Goal: Task Accomplishment & Management: Manage account settings

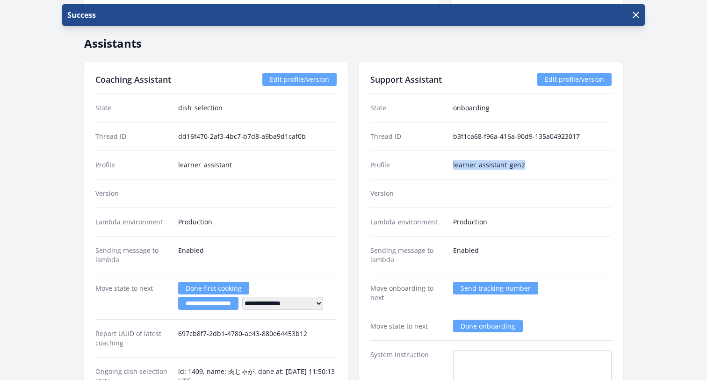
scroll to position [1031, 0]
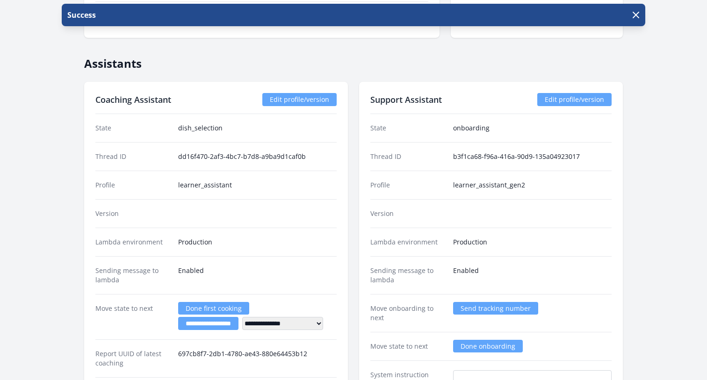
click at [536, 205] on div "Version" at bounding box center [490, 213] width 241 height 29
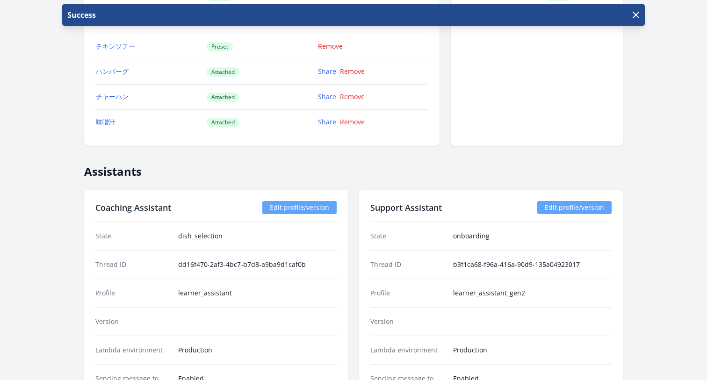
scroll to position [904, 0]
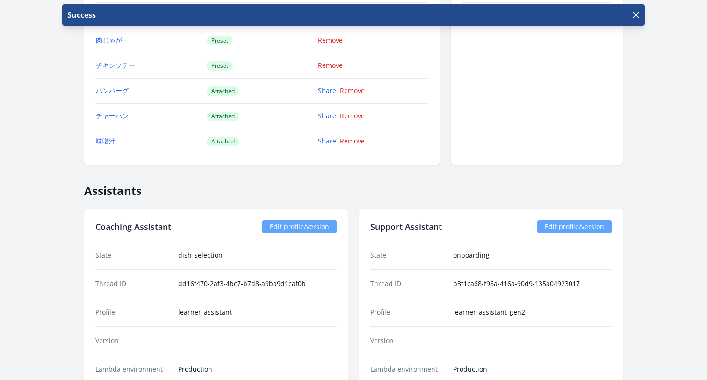
click at [556, 228] on link "Edit profile/version" at bounding box center [574, 226] width 74 height 13
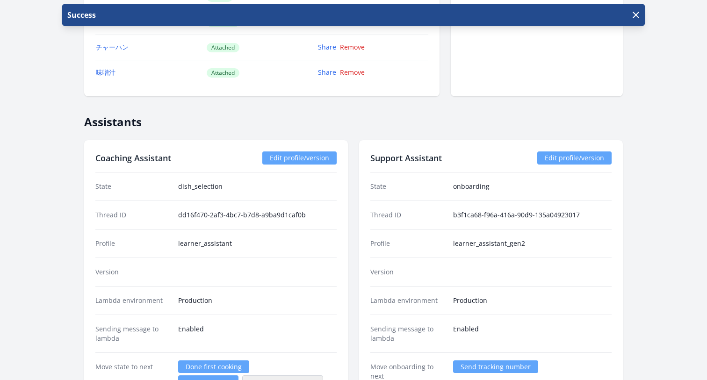
scroll to position [967, 0]
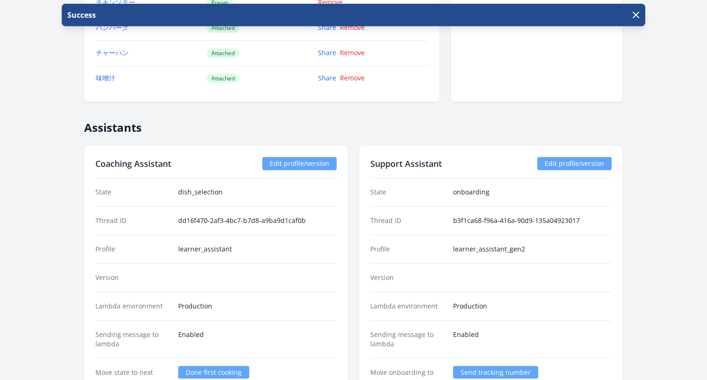
click at [561, 158] on link "Edit profile/version" at bounding box center [574, 163] width 74 height 13
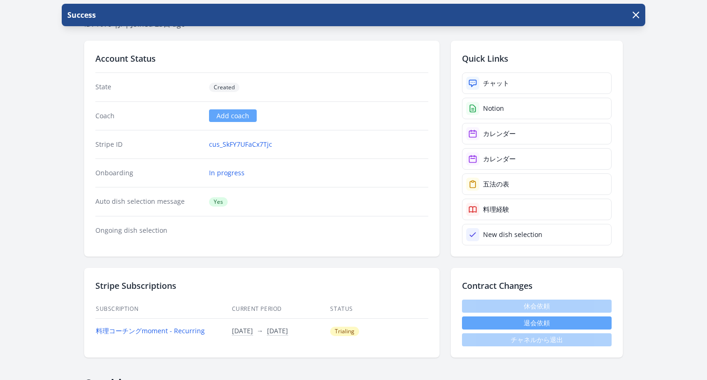
scroll to position [0, 0]
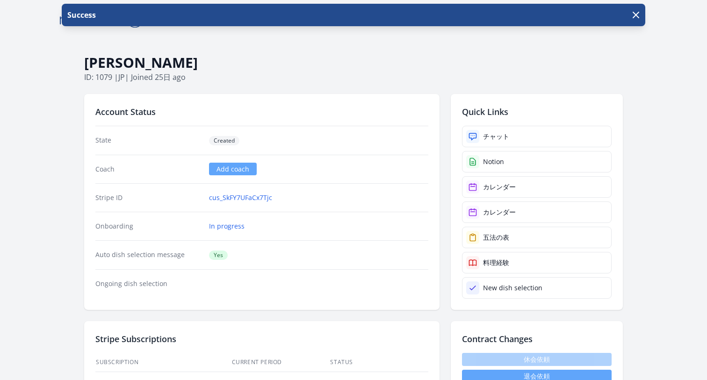
click at [318, 77] on p "ID: 1079 | jp | Joined 25日 ago" at bounding box center [353, 77] width 539 height 11
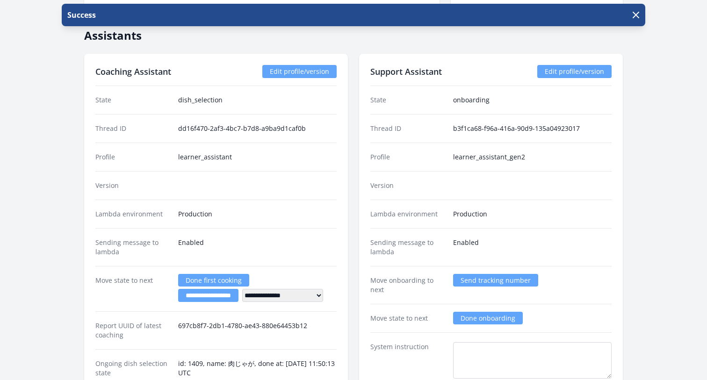
scroll to position [1050, 0]
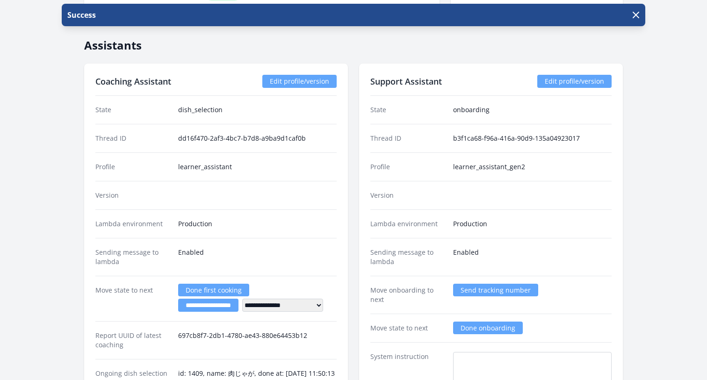
click at [576, 85] on link "Edit profile/version" at bounding box center [574, 81] width 74 height 13
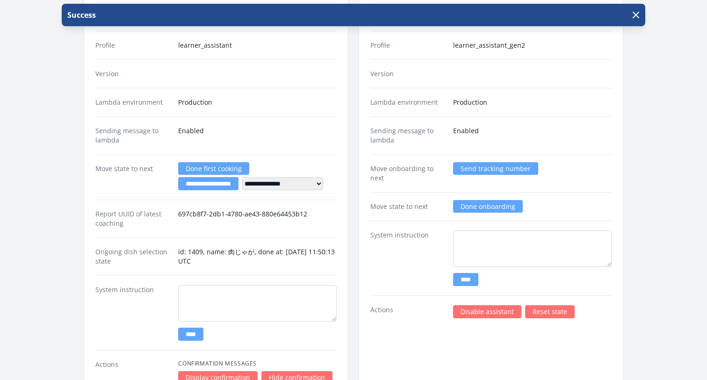
scroll to position [1052, 0]
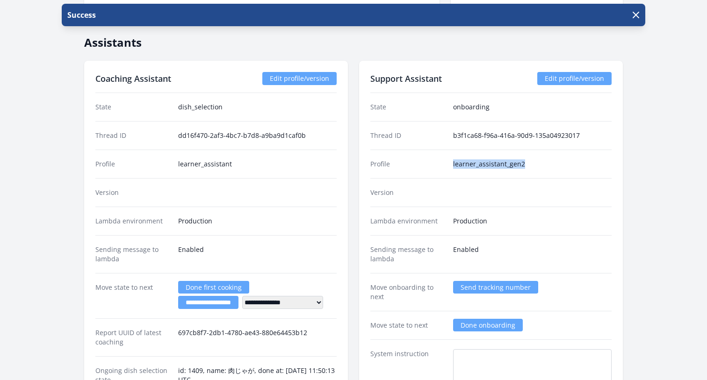
drag, startPoint x: 526, startPoint y: 164, endPoint x: 441, endPoint y: 164, distance: 85.6
click at [441, 164] on div "Profile learner_assistant_gen2" at bounding box center [490, 164] width 241 height 29
copy div "learner_assistant_gen2"
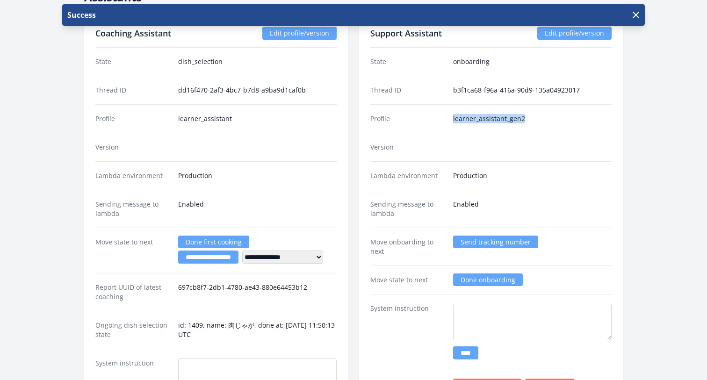
scroll to position [1029, 0]
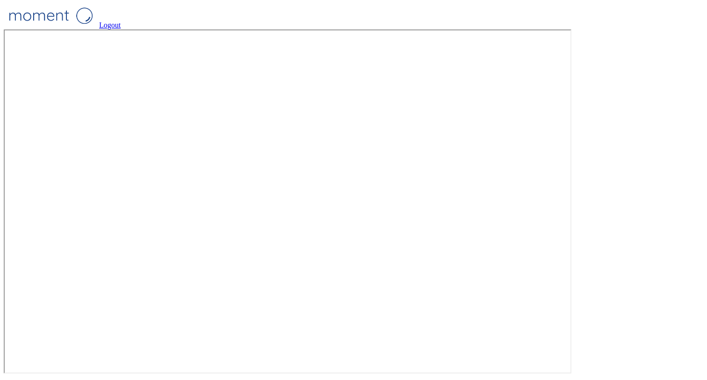
scroll to position [30, 0]
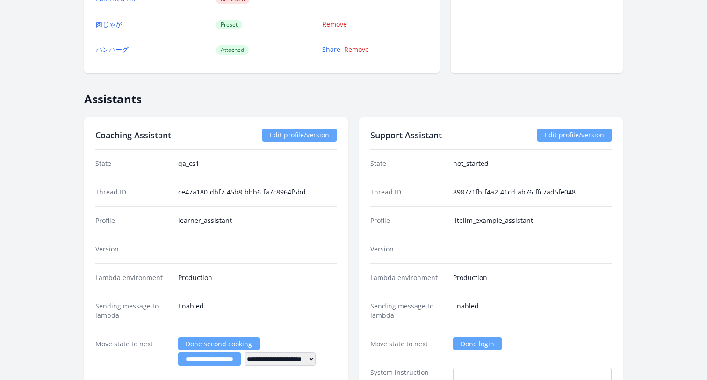
scroll to position [1242, 0]
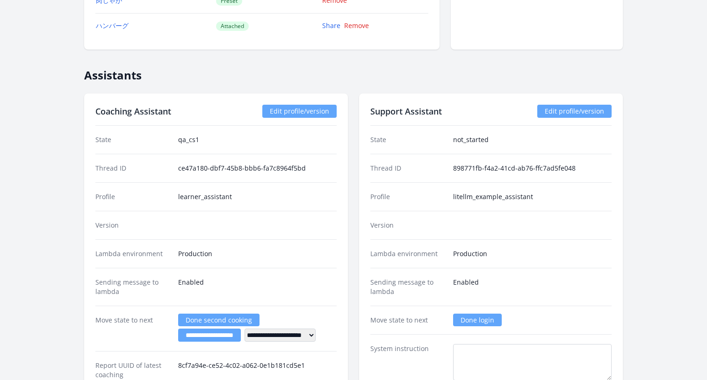
click at [553, 112] on link "Edit profile/version" at bounding box center [574, 111] width 74 height 13
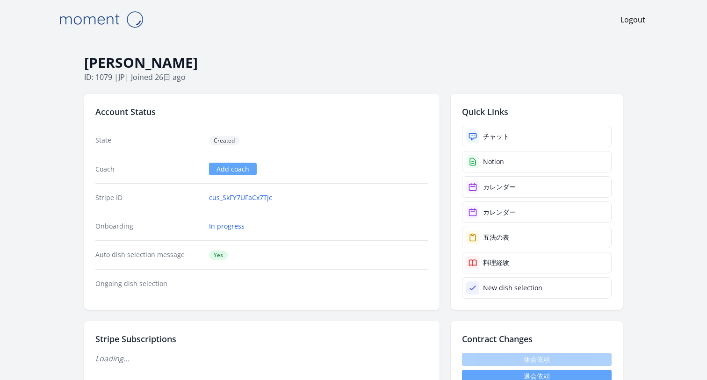
scroll to position [1029, 0]
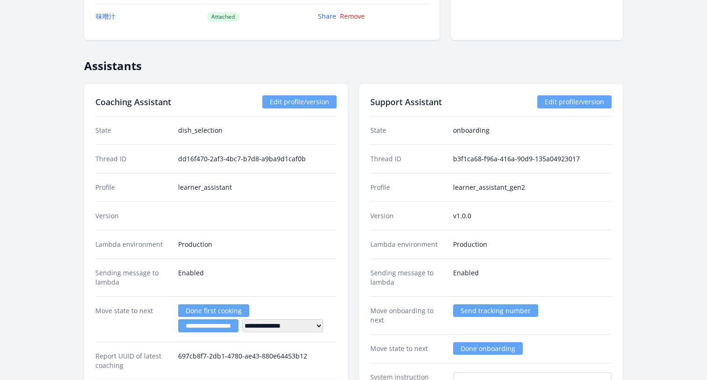
click at [476, 212] on dd "v1.0.0" at bounding box center [532, 215] width 158 height 9
drag, startPoint x: 476, startPoint y: 215, endPoint x: 434, endPoint y: 215, distance: 41.6
click at [434, 215] on div "Version v1.0.0" at bounding box center [490, 215] width 241 height 29
copy div "v1.0.0"
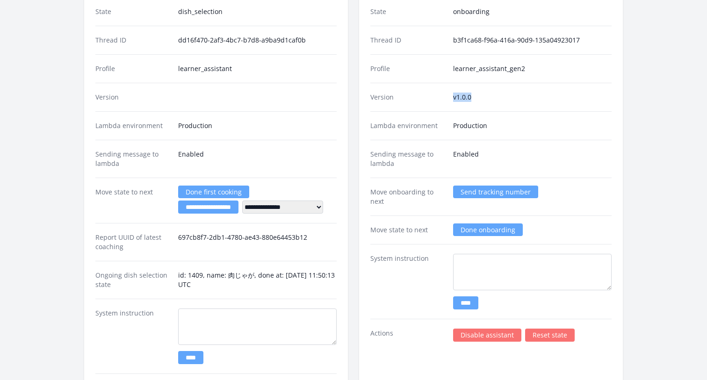
scroll to position [1036, 0]
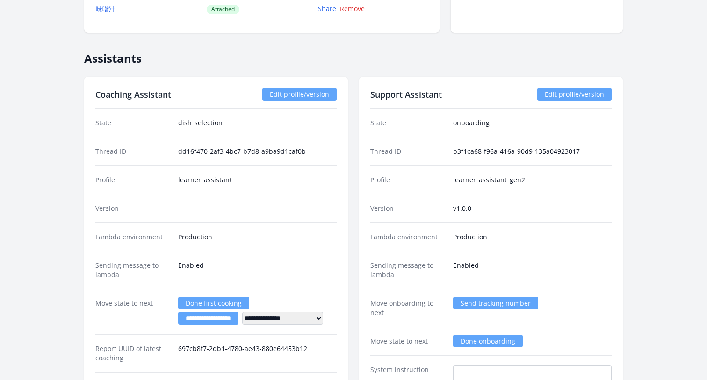
click at [456, 189] on div "Profile learner_assistant_gen2" at bounding box center [490, 179] width 241 height 29
drag, startPoint x: 453, startPoint y: 180, endPoint x: 540, endPoint y: 175, distance: 87.1
click at [540, 175] on div "Profile learner_assistant_gen2" at bounding box center [490, 179] width 241 height 29
copy dd "learner_assistant_gen2"
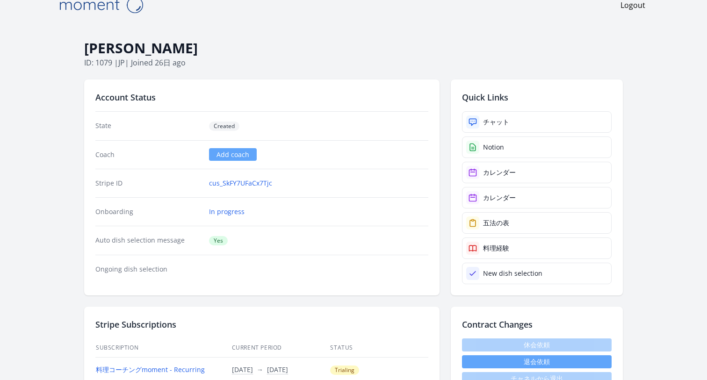
scroll to position [0, 0]
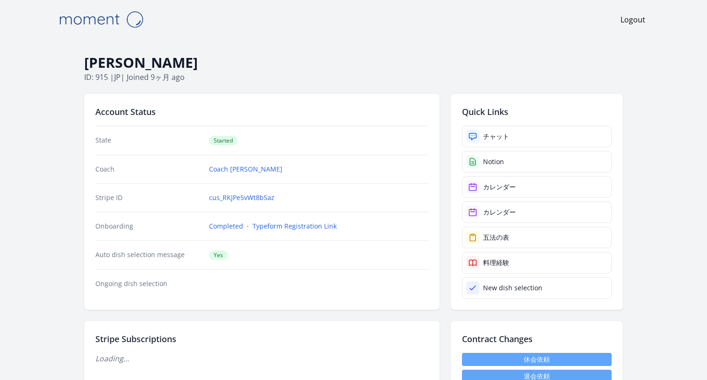
scroll to position [1242, 0]
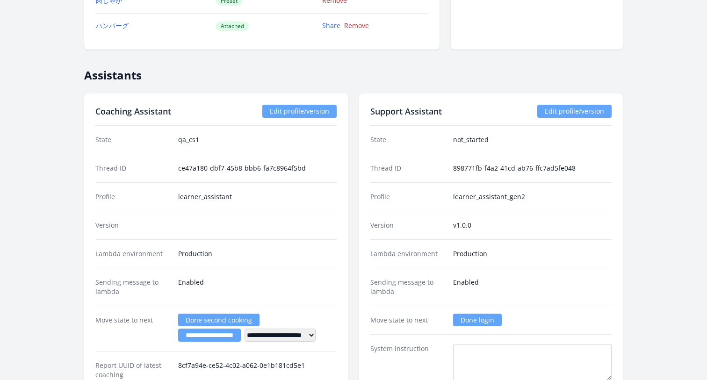
click at [553, 109] on link "Edit profile/version" at bounding box center [574, 111] width 74 height 13
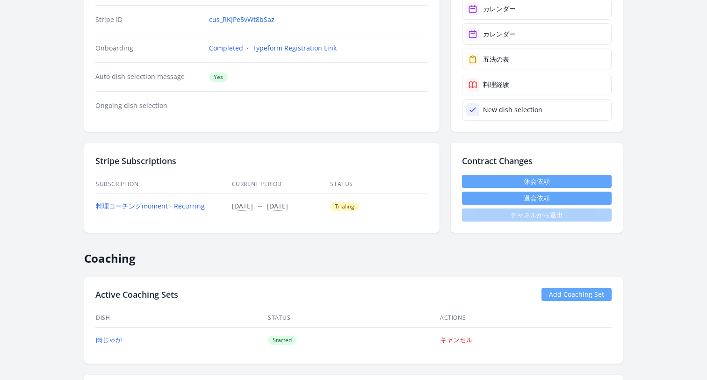
scroll to position [0, 0]
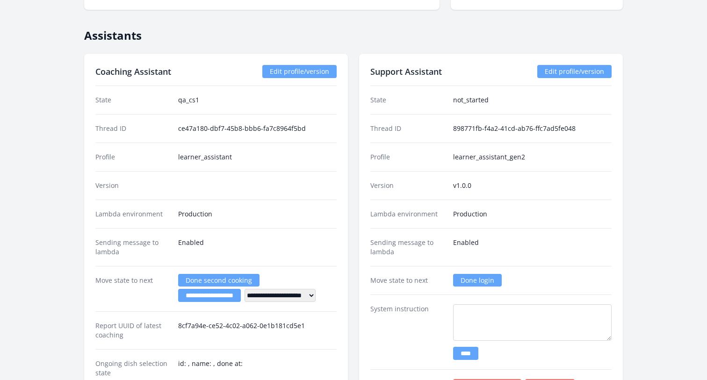
scroll to position [1279, 0]
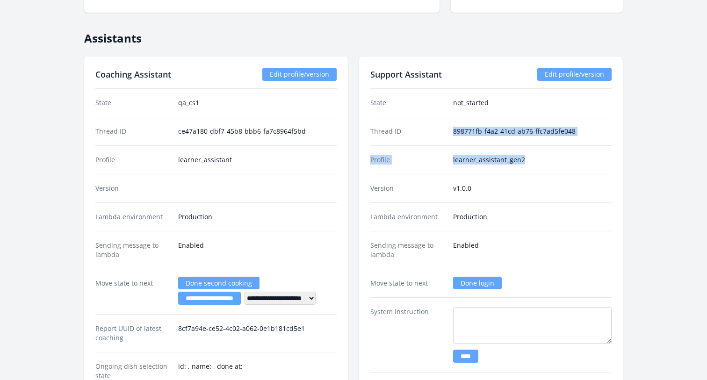
drag, startPoint x: 527, startPoint y: 164, endPoint x: 446, endPoint y: 148, distance: 82.4
click at [446, 146] on div "Profile learner_assistant_gen2" at bounding box center [490, 159] width 241 height 29
drag, startPoint x: 473, startPoint y: 190, endPoint x: 447, endPoint y: 154, distance: 44.9
click at [447, 153] on dl "State not_started Thread ID 898771fb-f4a2-41cd-ab76-ffc7ad5fe048 Profile learne…" at bounding box center [490, 242] width 241 height 306
click at [447, 154] on div "Profile learner_assistant_gen2" at bounding box center [490, 159] width 241 height 29
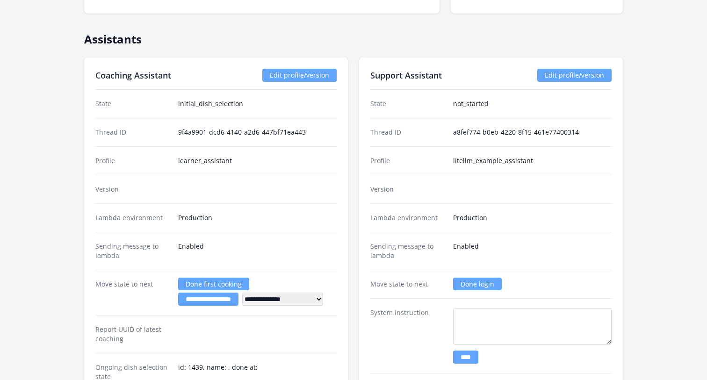
scroll to position [1369, 0]
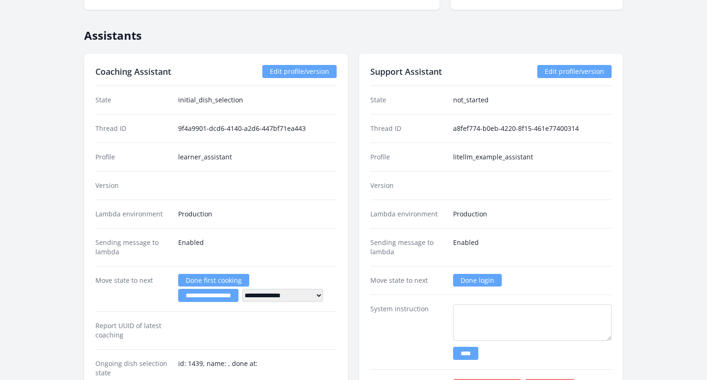
click at [556, 68] on link "Edit profile/version" at bounding box center [574, 71] width 74 height 13
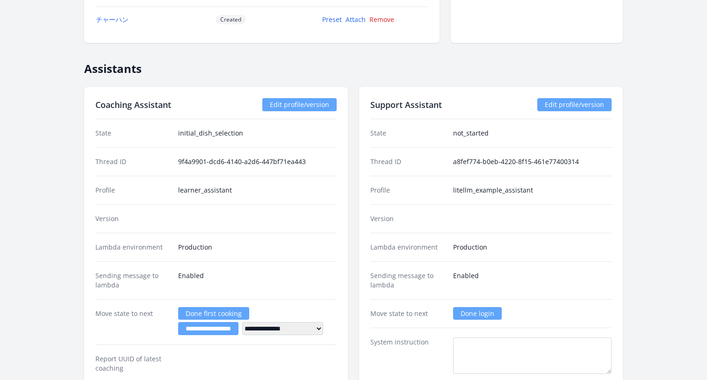
scroll to position [1202, 0]
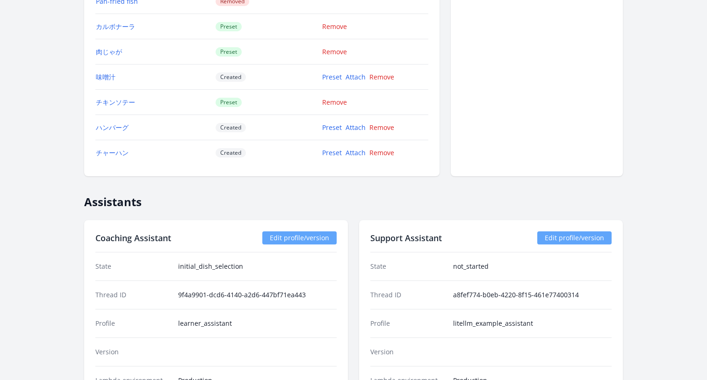
click at [576, 236] on link "Edit profile/version" at bounding box center [574, 237] width 74 height 13
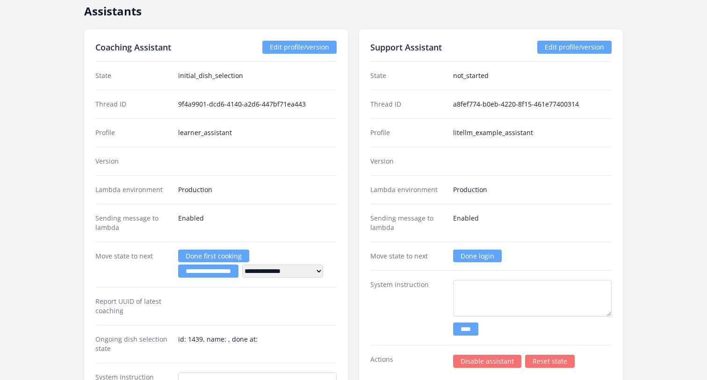
scroll to position [1453, 0]
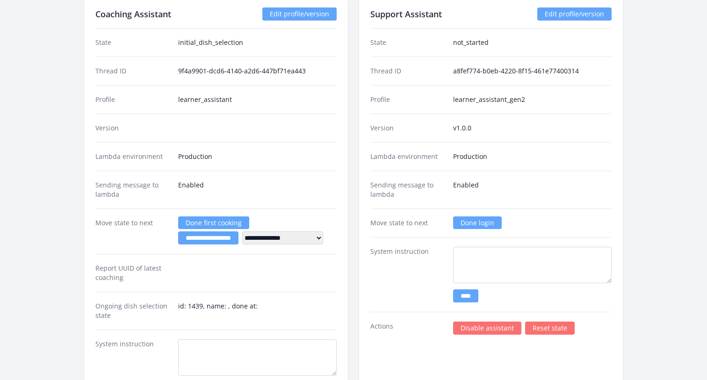
scroll to position [1424, 0]
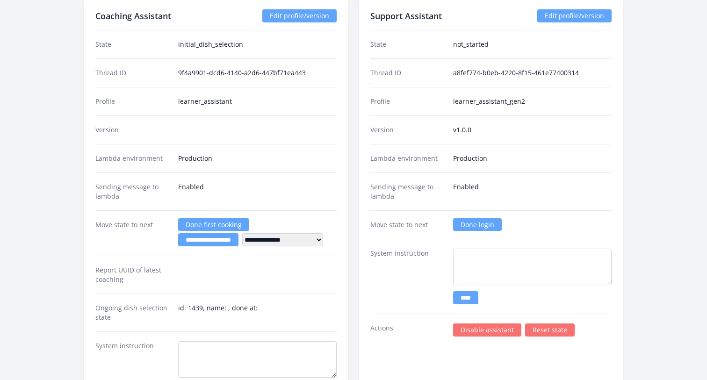
click at [474, 226] on link "Done login" at bounding box center [477, 224] width 49 height 13
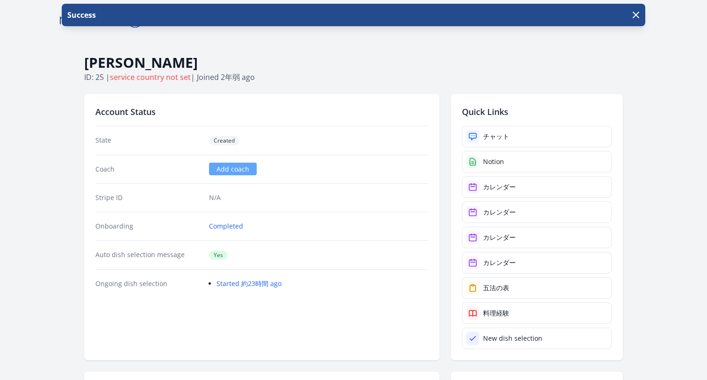
click at [319, 72] on p "ID: 25 | service country not set | Joined 2年弱 ago" at bounding box center [353, 77] width 539 height 11
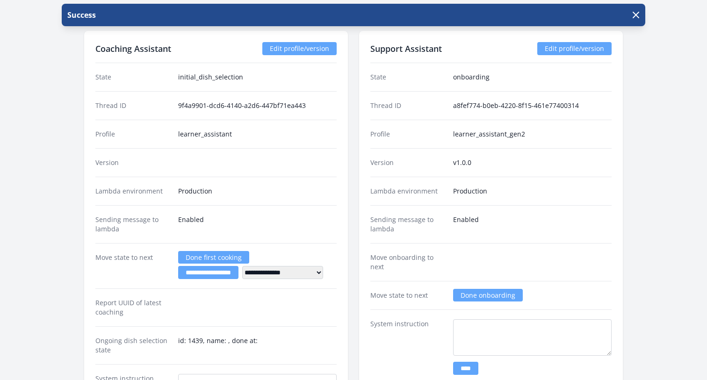
scroll to position [1320, 0]
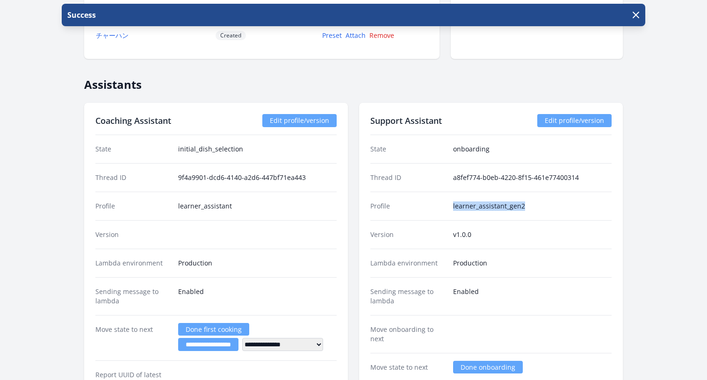
drag, startPoint x: 453, startPoint y: 206, endPoint x: 552, endPoint y: 207, distance: 98.6
click at [552, 207] on dd "learner_assistant_gen2" at bounding box center [532, 205] width 158 height 9
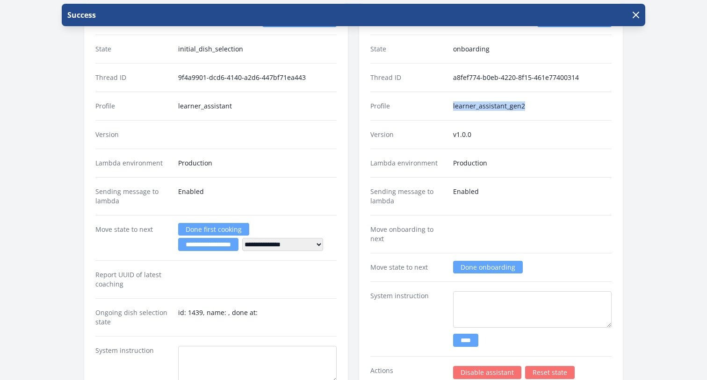
scroll to position [1421, 0]
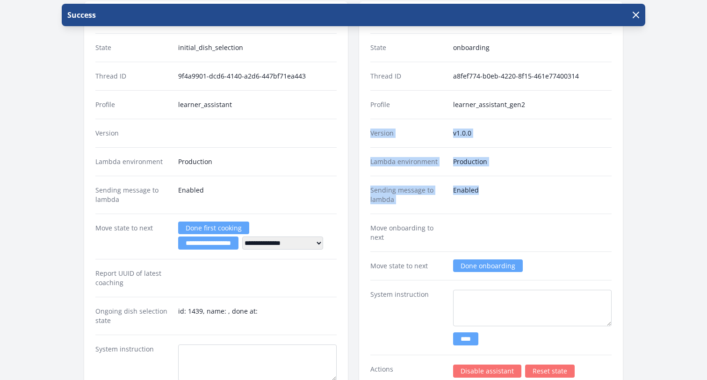
drag, startPoint x: 477, startPoint y: 194, endPoint x: 367, endPoint y: 120, distance: 132.4
click at [367, 119] on div "Support Assistant Edit profile/version State onboarding Thread ID a8fef774-b0eb…" at bounding box center [491, 242] width 264 height 483
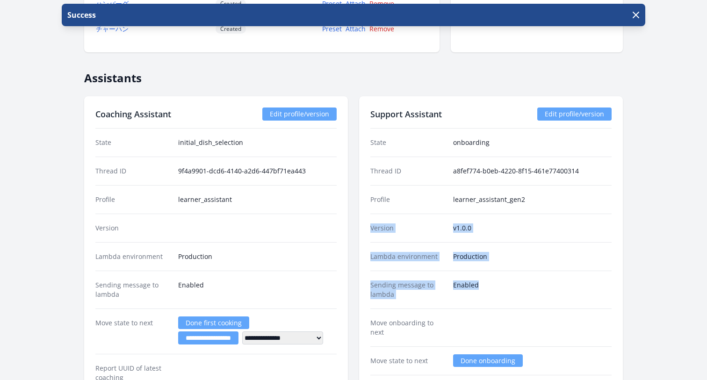
scroll to position [1313, 0]
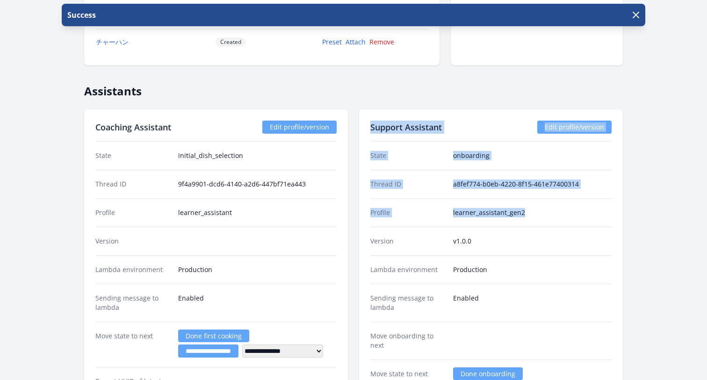
drag, startPoint x: 525, startPoint y: 217, endPoint x: 366, endPoint y: 127, distance: 182.8
click at [366, 127] on div "Support Assistant Edit profile/version State onboarding Thread ID a8fef774-b0eb…" at bounding box center [491, 350] width 264 height 483
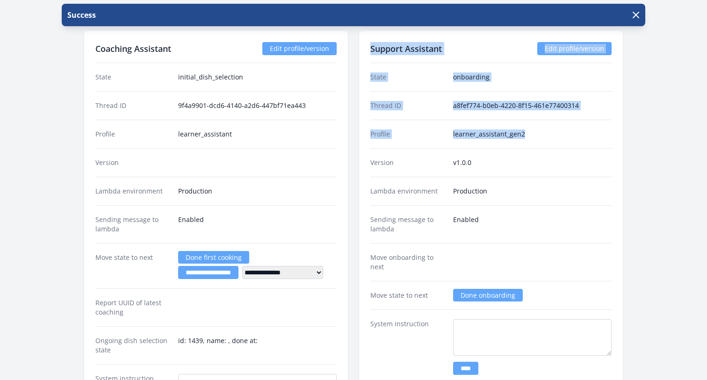
scroll to position [1397, 0]
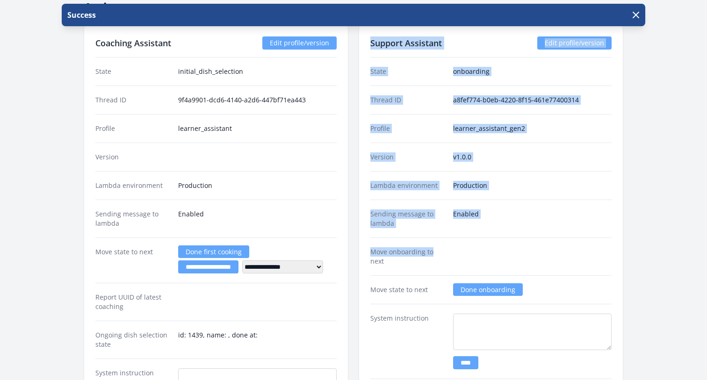
drag, startPoint x: 440, startPoint y: 252, endPoint x: 364, endPoint y: 40, distance: 224.6
click at [364, 40] on div "Support Assistant Edit profile/version State onboarding Thread ID a8fef774-b0eb…" at bounding box center [491, 266] width 264 height 483
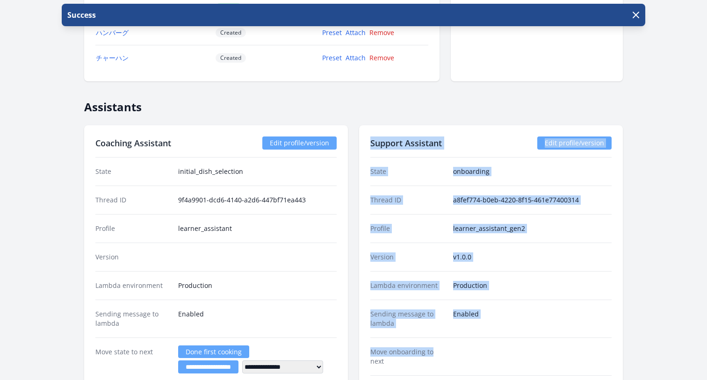
scroll to position [1292, 0]
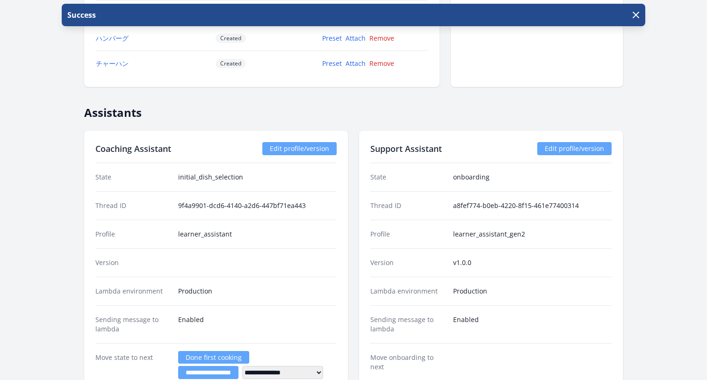
click at [440, 138] on div "Support Assistant Edit profile/version State onboarding Thread ID a8fef774-b0eb…" at bounding box center [491, 372] width 264 height 483
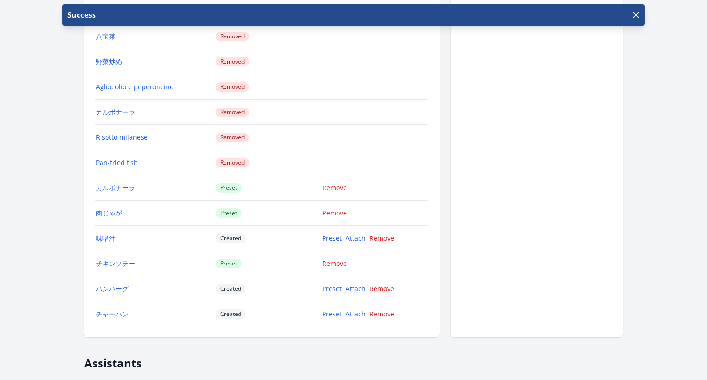
scroll to position [965, 0]
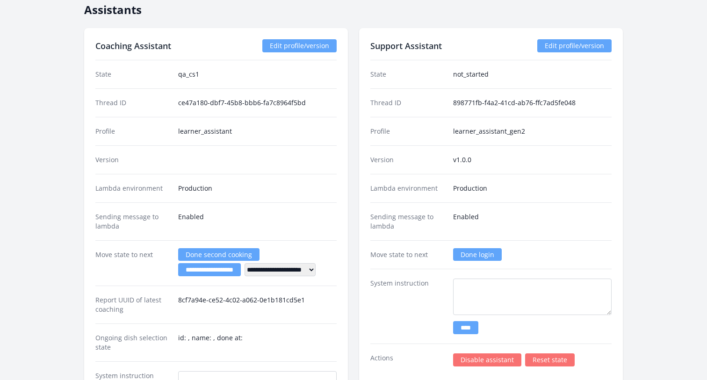
scroll to position [1307, 0]
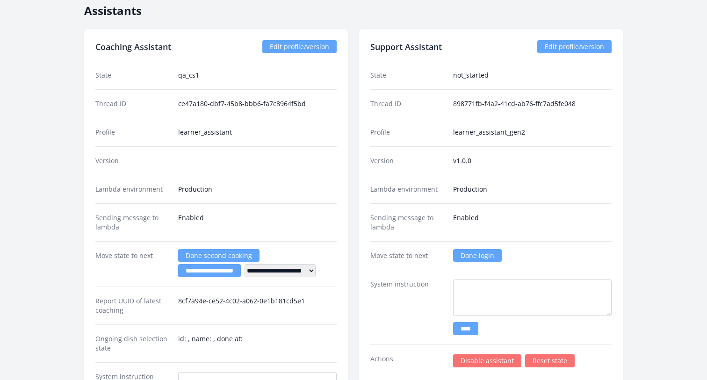
click at [478, 257] on link "Done login" at bounding box center [477, 255] width 49 height 13
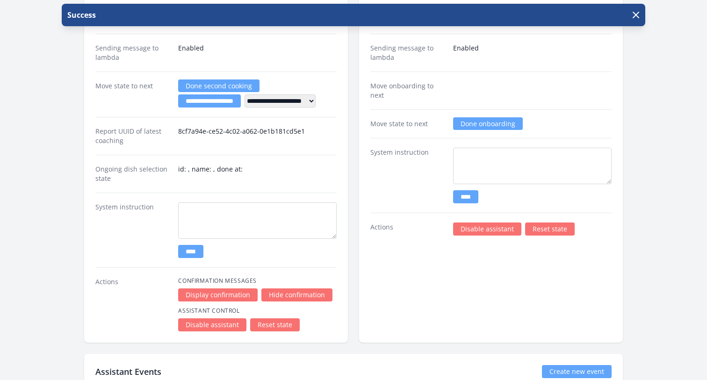
scroll to position [1435, 0]
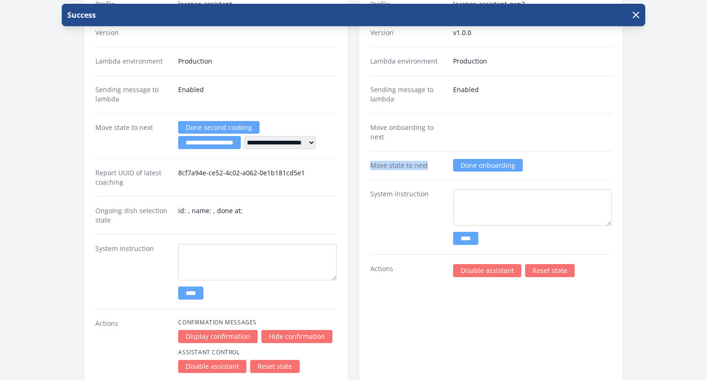
drag, startPoint x: 372, startPoint y: 165, endPoint x: 428, endPoint y: 164, distance: 56.1
click at [428, 164] on dt "Move state to next" at bounding box center [407, 165] width 75 height 9
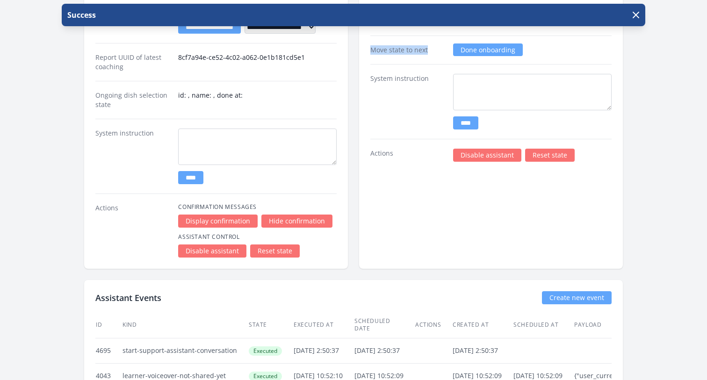
scroll to position [1567, 0]
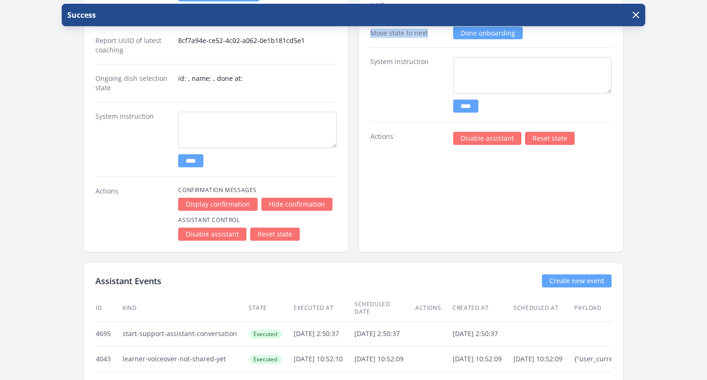
click at [273, 235] on link "Reset state" at bounding box center [275, 234] width 50 height 13
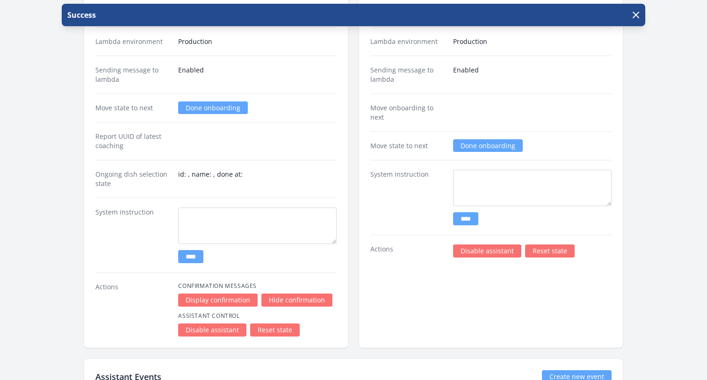
scroll to position [1469, 0]
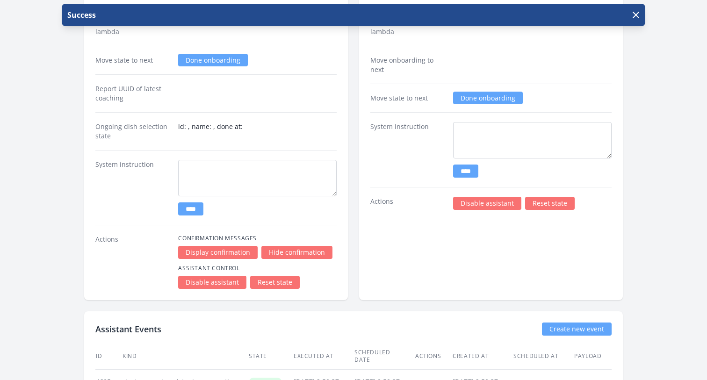
click at [559, 204] on link "Reset state" at bounding box center [550, 203] width 50 height 13
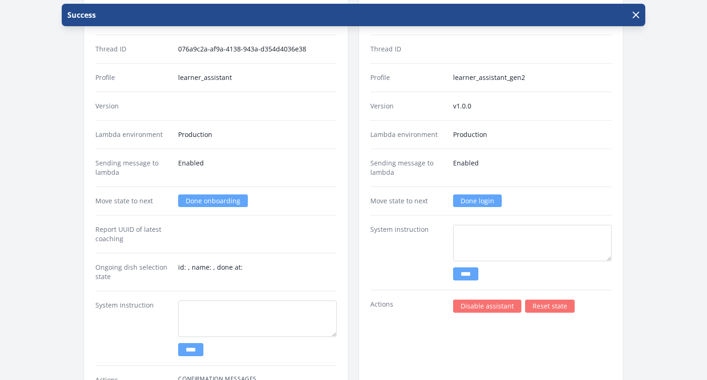
scroll to position [1328, 0]
click at [474, 204] on link "Done login" at bounding box center [477, 201] width 49 height 13
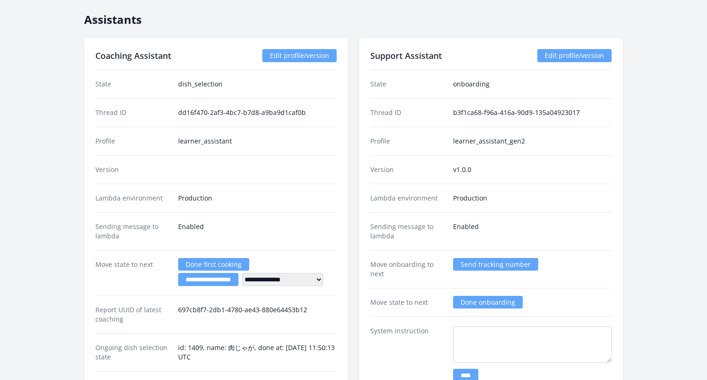
scroll to position [1023, 0]
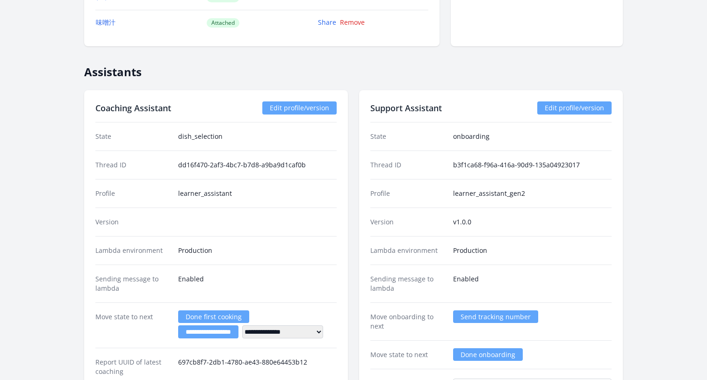
click at [303, 106] on link "Edit profile/version" at bounding box center [299, 107] width 74 height 13
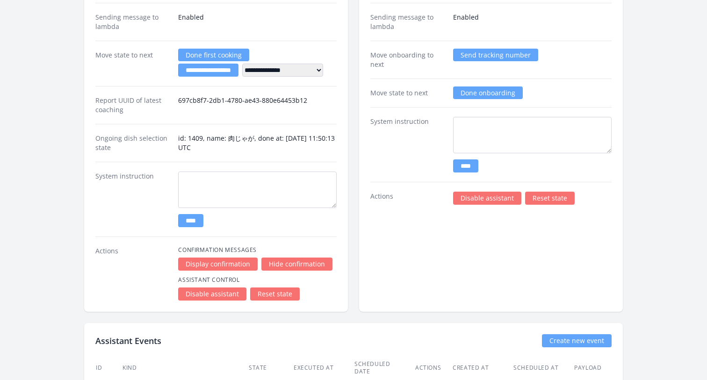
scroll to position [1313, 0]
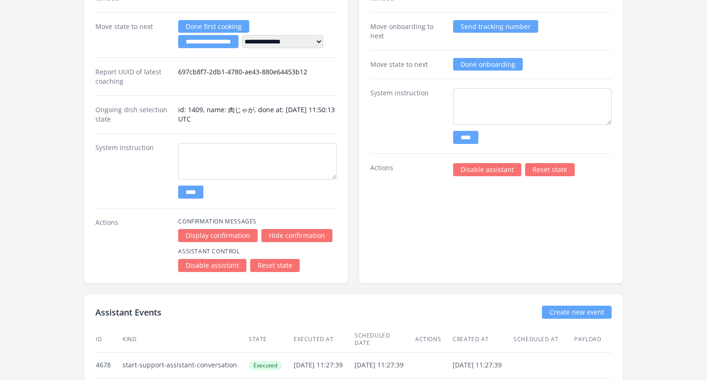
click at [274, 266] on link "Reset state" at bounding box center [275, 265] width 50 height 13
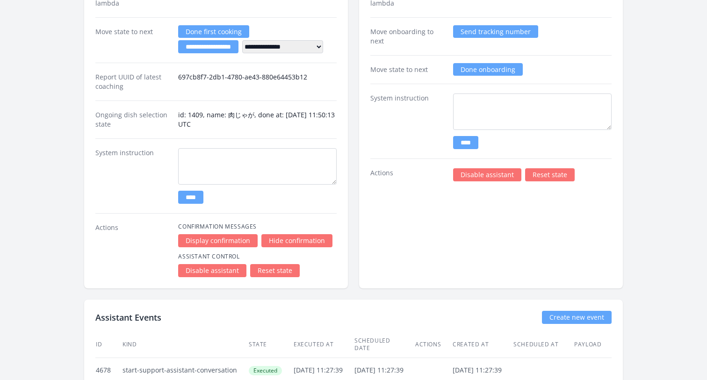
scroll to position [1315, 0]
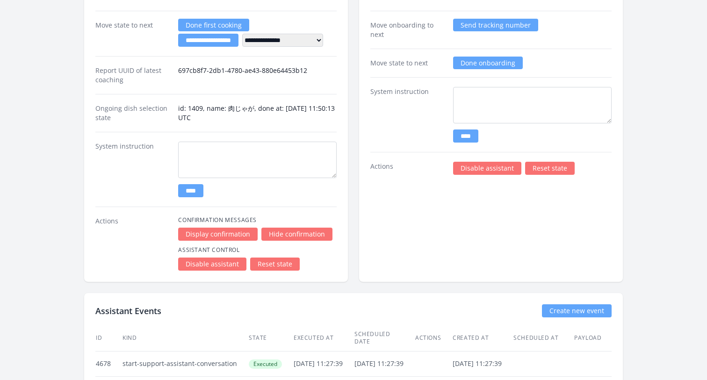
click at [279, 264] on link "Reset state" at bounding box center [275, 264] width 50 height 13
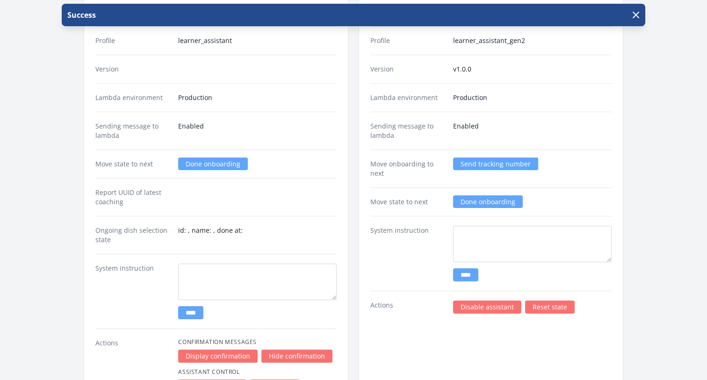
scroll to position [1153, 0]
